Goal: Find specific page/section: Find specific page/section

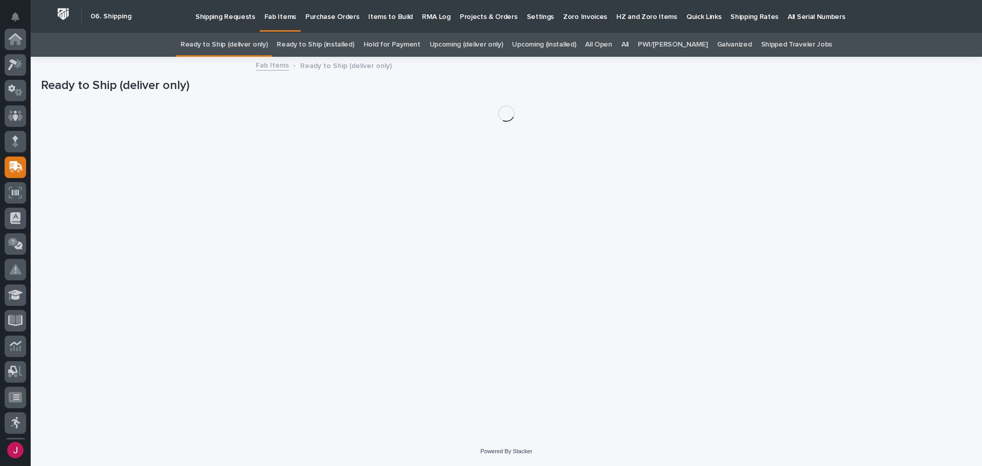
scroll to position [128, 0]
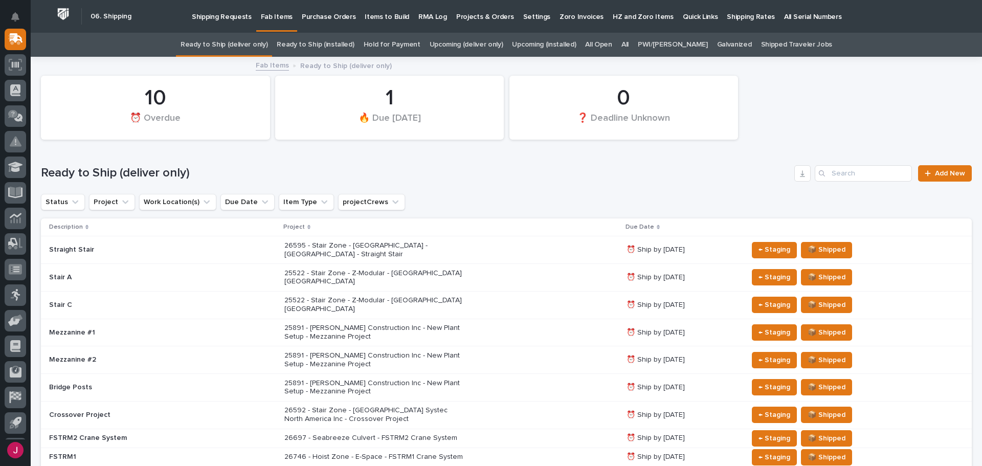
click at [629, 45] on link "All" at bounding box center [624, 45] width 7 height 24
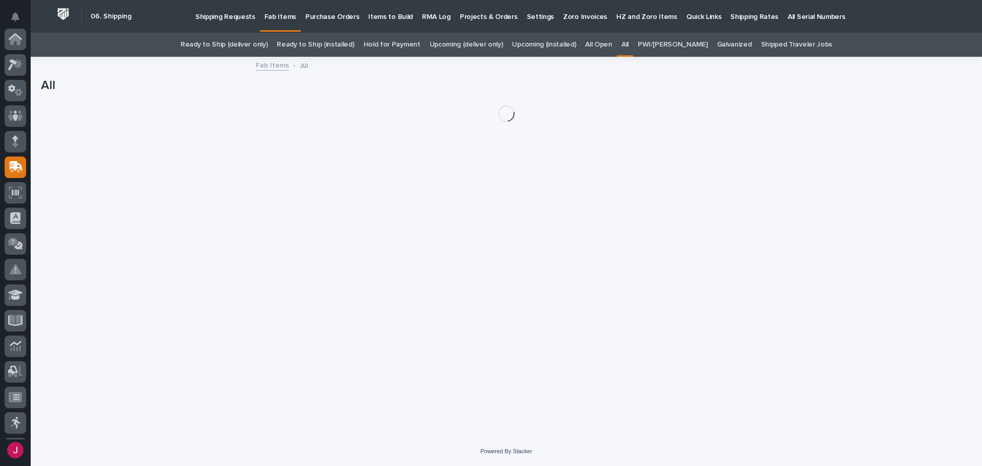
scroll to position [128, 0]
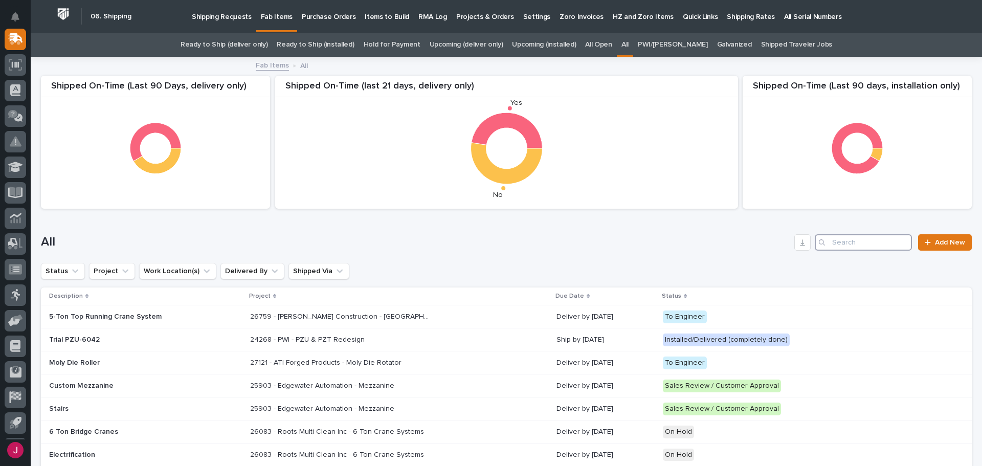
click at [829, 243] on input "Search" at bounding box center [863, 242] width 97 height 16
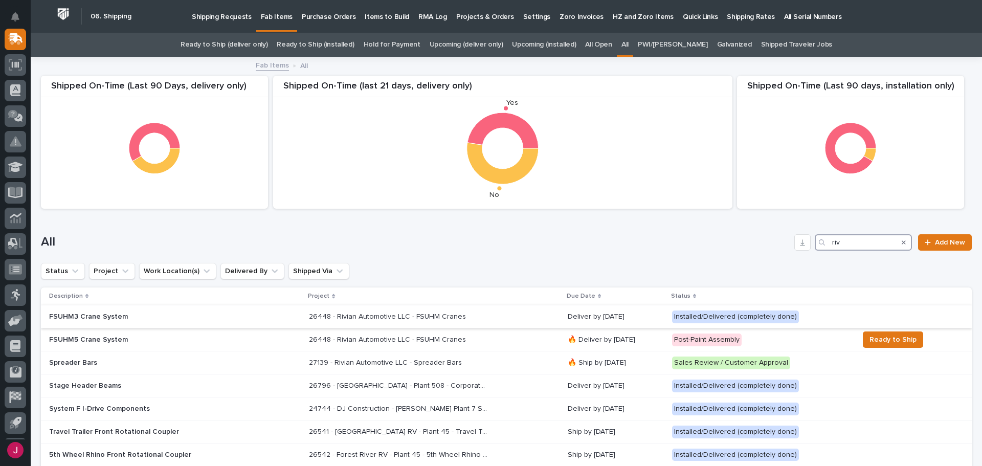
type input "riv"
click at [371, 317] on p "26448 - Rivian Automotive LLC - FSUHM Cranes" at bounding box center [388, 315] width 159 height 11
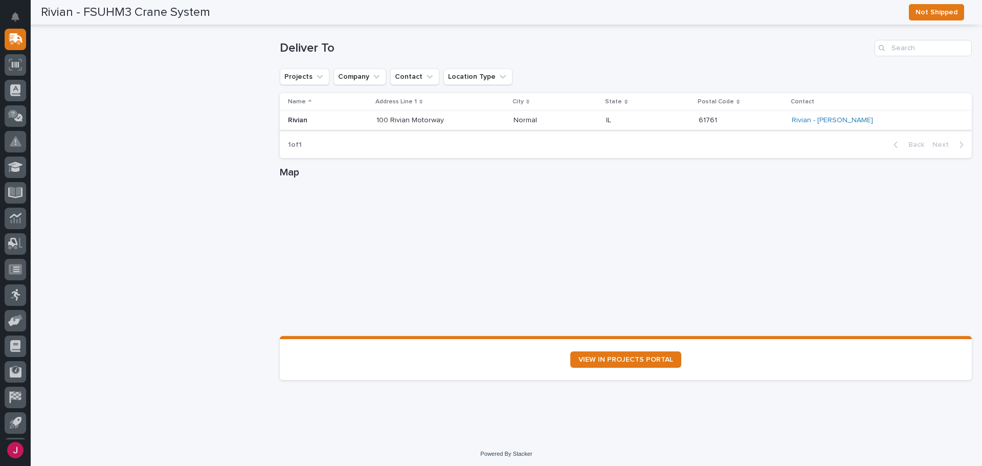
scroll to position [838, 0]
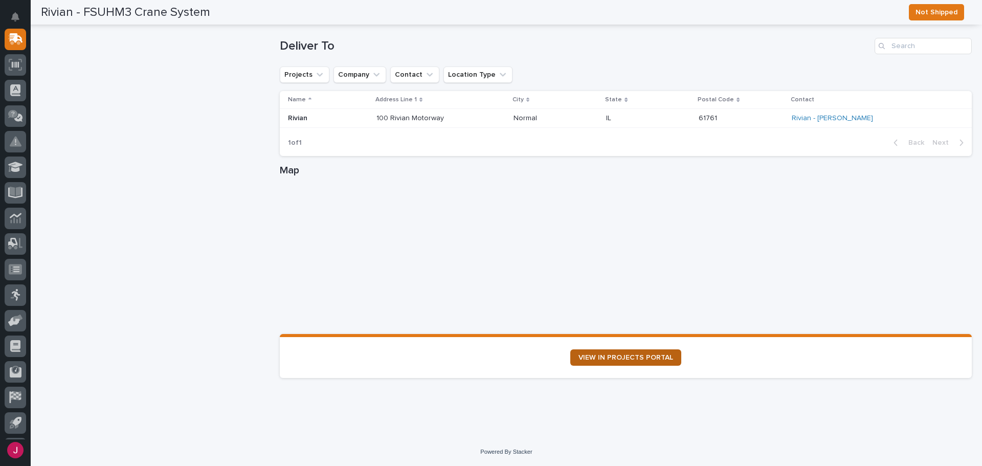
click at [612, 359] on span "VIEW IN PROJECTS PORTAL" at bounding box center [626, 357] width 95 height 7
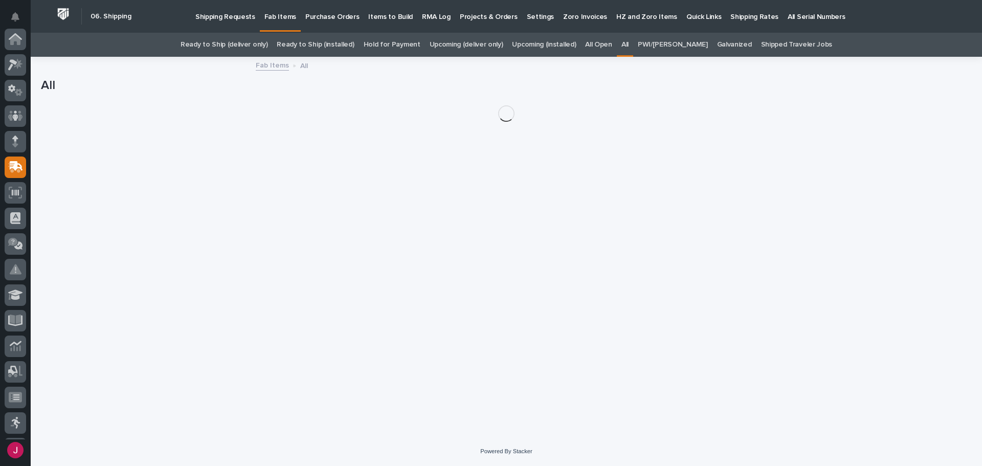
scroll to position [128, 0]
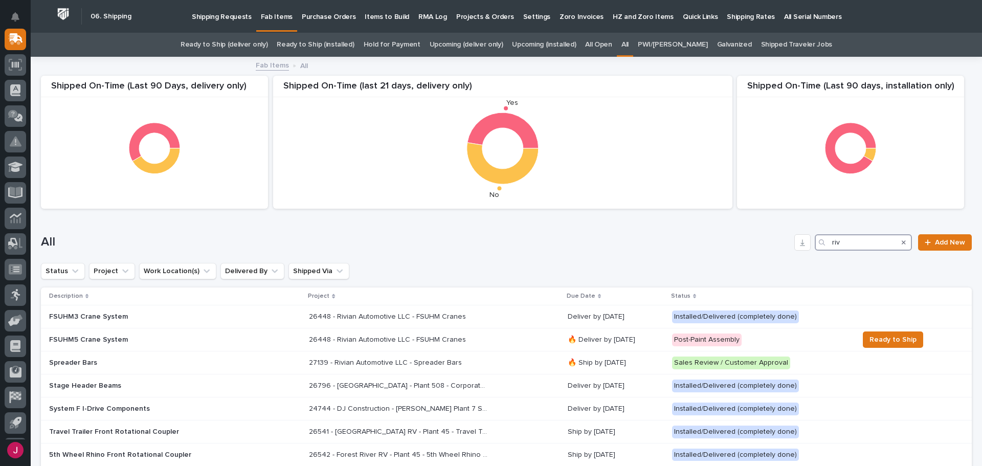
drag, startPoint x: 837, startPoint y: 243, endPoint x: 773, endPoint y: 247, distance: 64.6
click at [773, 247] on div "All riv Add New" at bounding box center [506, 242] width 931 height 16
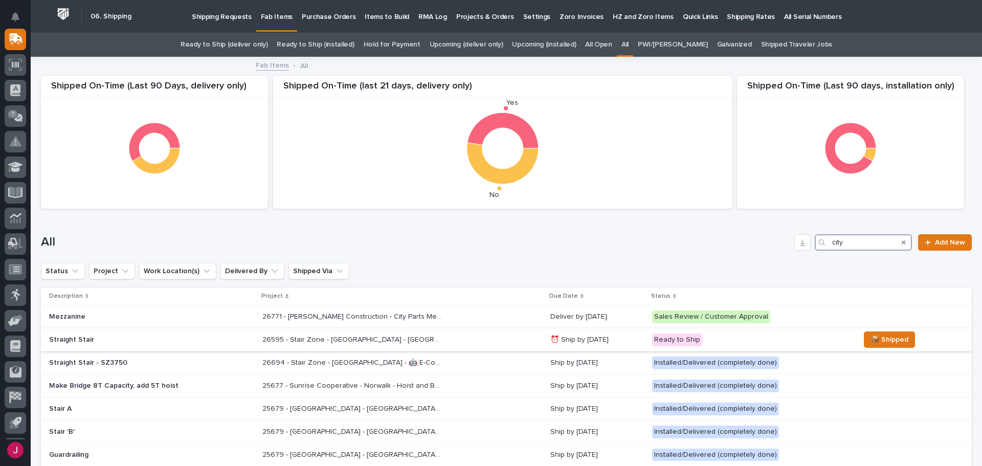
type input "city"
click at [351, 338] on p "26595 - Stair Zone - City of Monroe - OH - Straight Stair" at bounding box center [352, 339] width 181 height 11
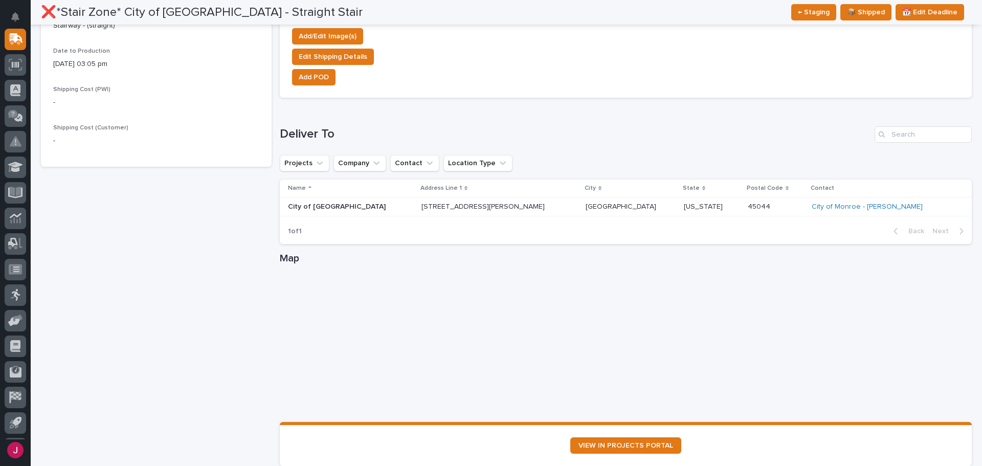
scroll to position [600, 0]
